Goal: Find specific page/section: Find specific page/section

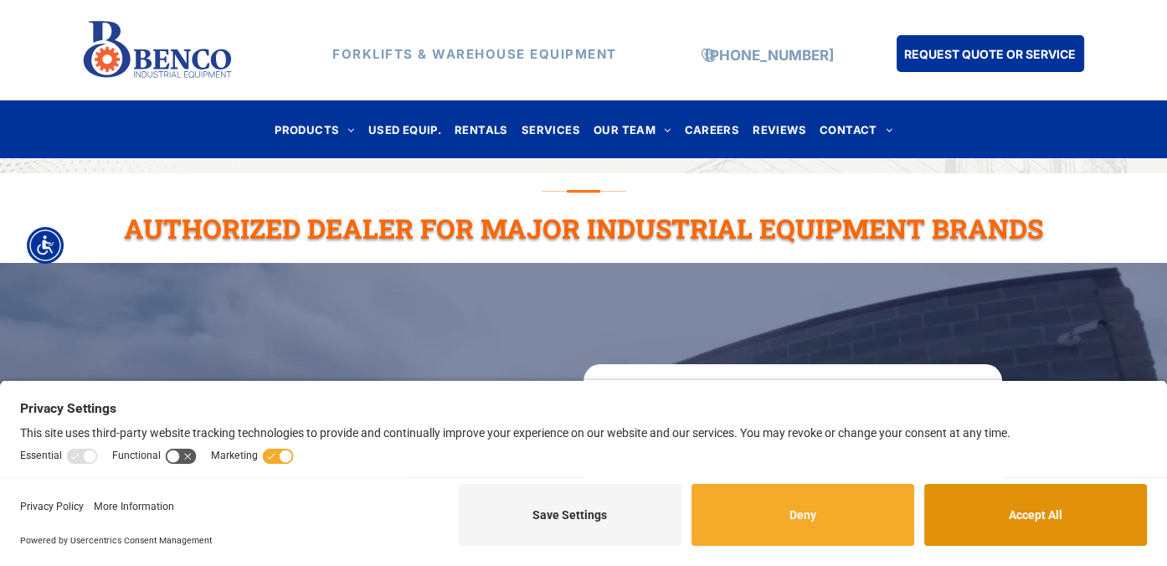
click at [989, 515] on button "Accept All" at bounding box center [1035, 515] width 223 height 62
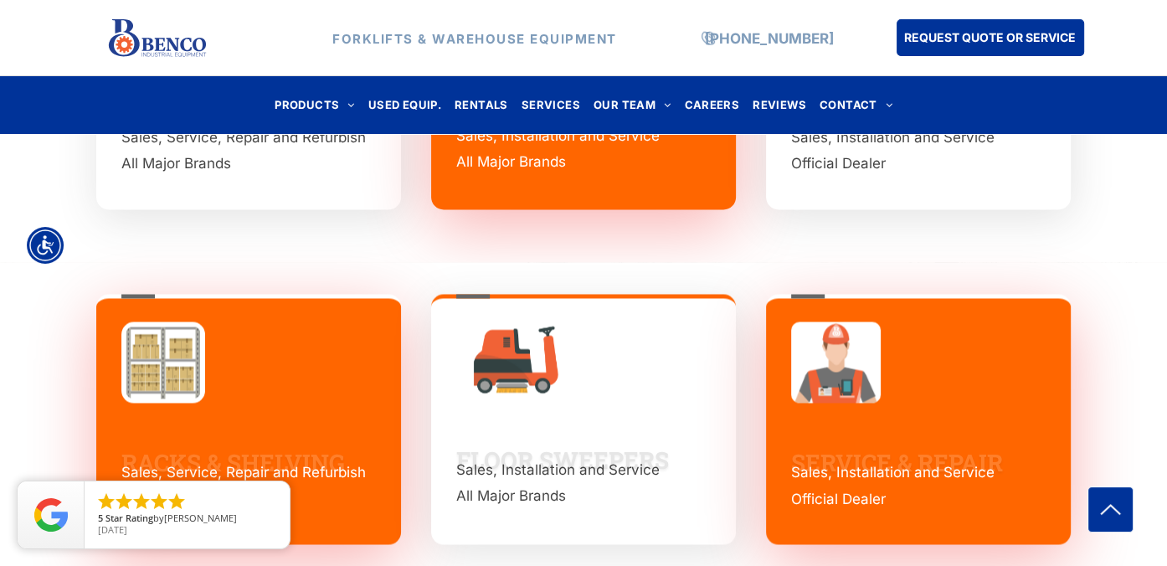
scroll to position [2512, 0]
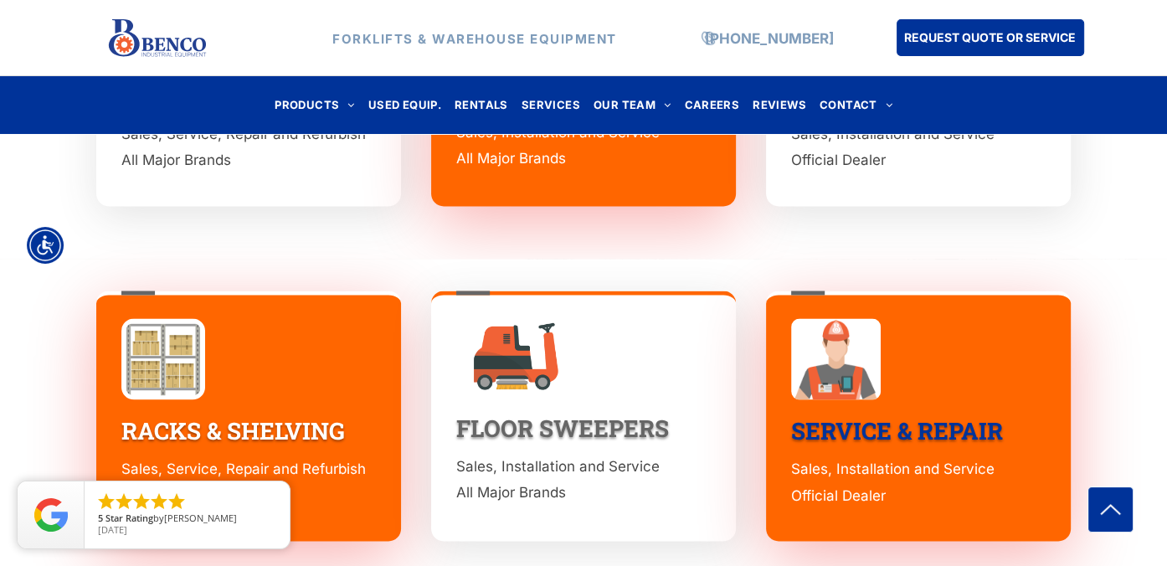
click at [944, 415] on link "SERVICE & REPAIR" at bounding box center [897, 430] width 212 height 31
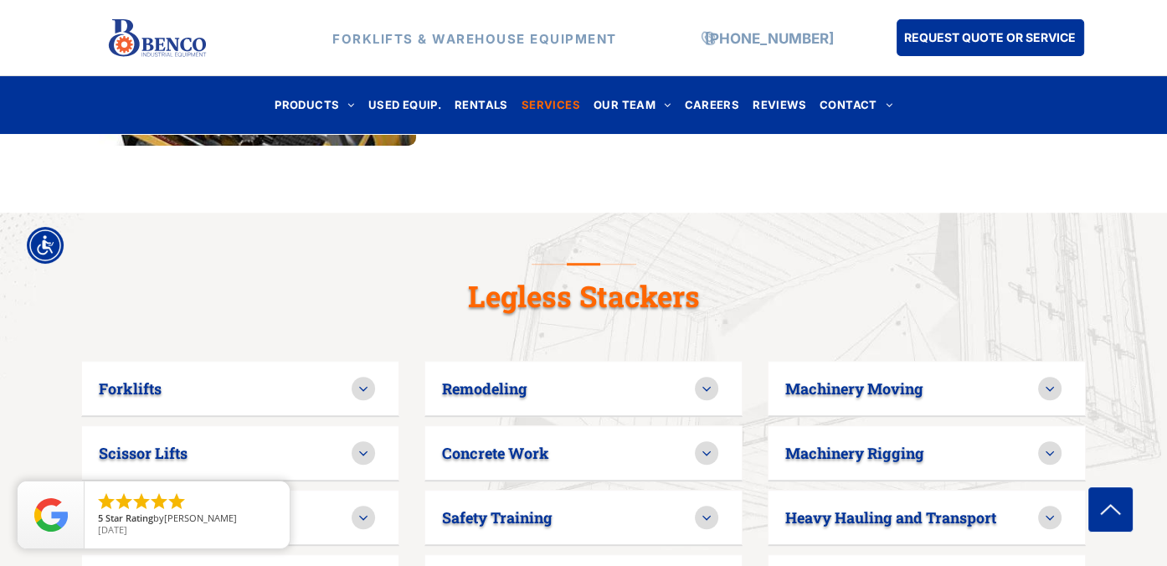
scroll to position [1005, 0]
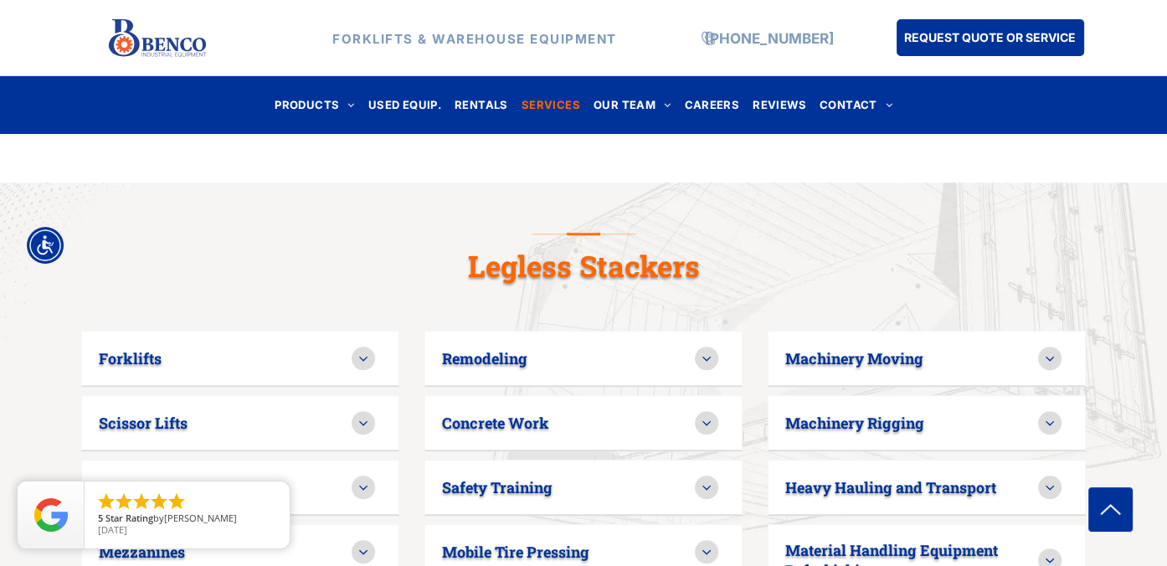
click at [364, 351] on icon at bounding box center [363, 358] width 15 height 15
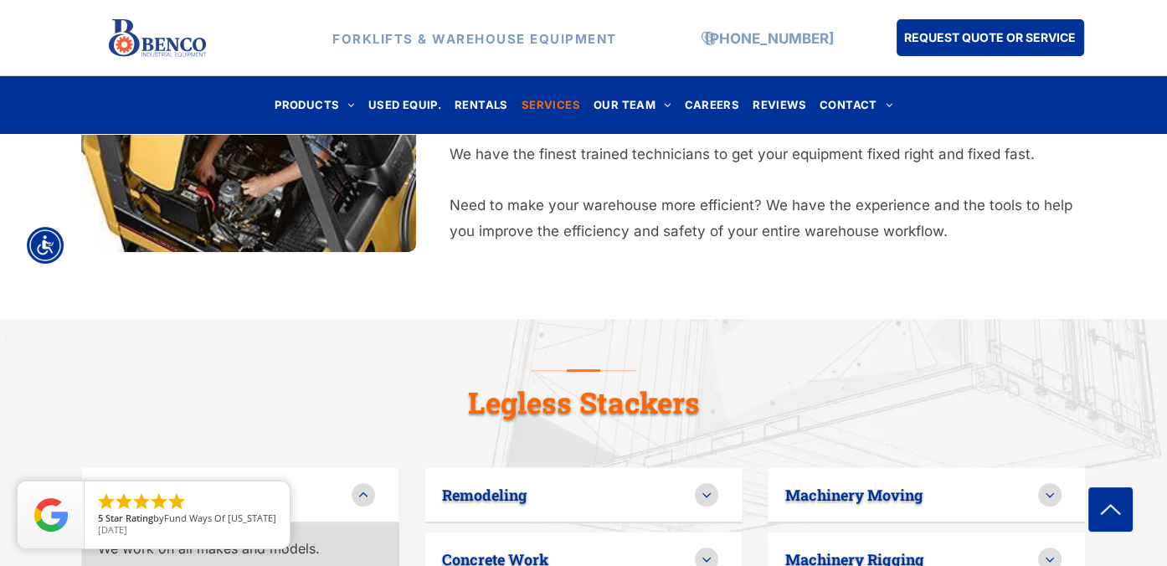
scroll to position [419, 0]
